Goal: Navigation & Orientation: Find specific page/section

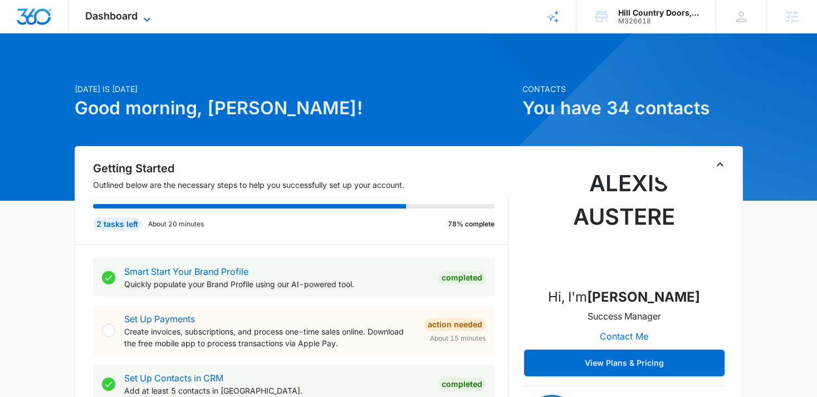
click at [136, 17] on span "Dashboard" at bounding box center [111, 16] width 52 height 12
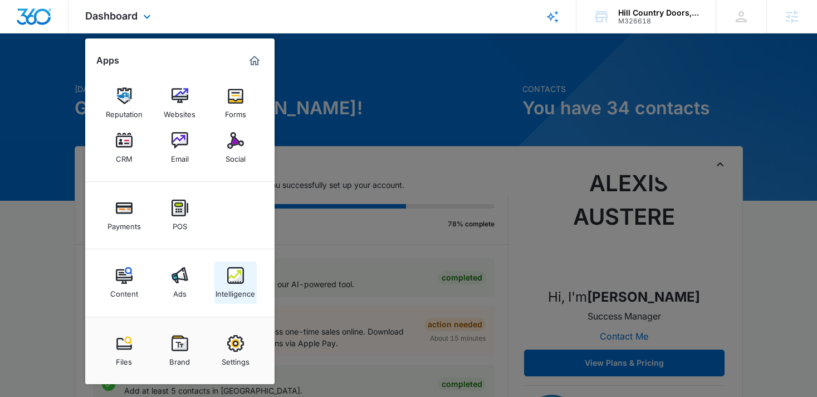
click at [237, 270] on img at bounding box center [235, 275] width 17 height 17
